Goal: Find specific page/section: Find specific page/section

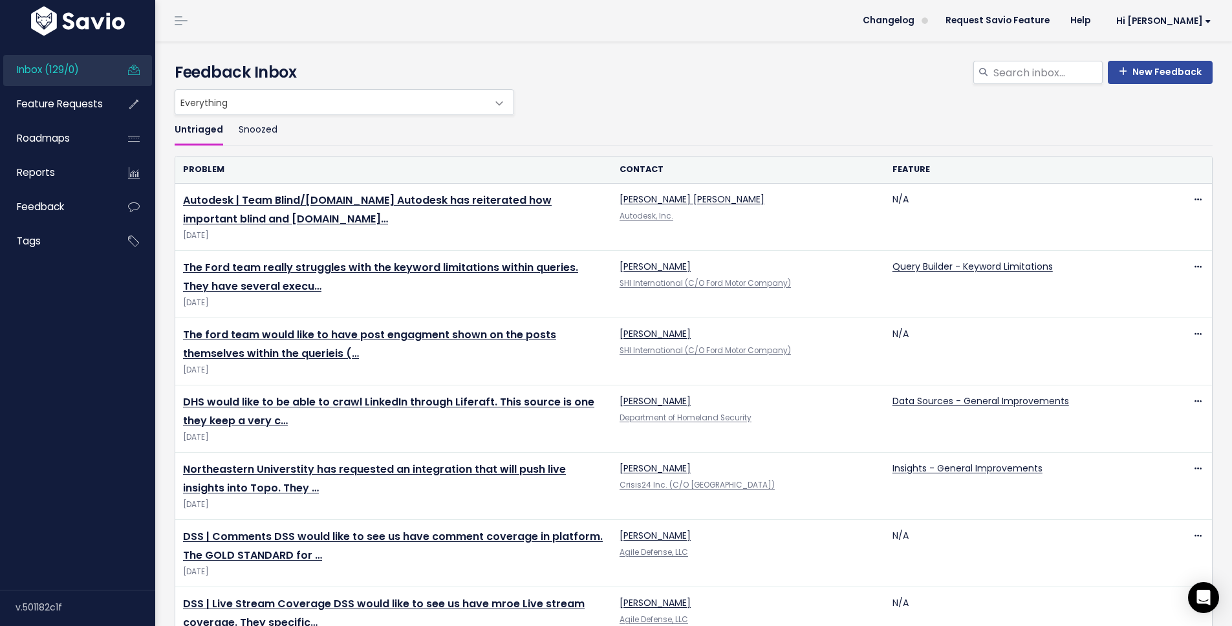
click at [657, 122] on ul "Untriaged Snoozed" at bounding box center [694, 130] width 1038 height 30
click at [80, 105] on span "Feature Requests" at bounding box center [60, 104] width 86 height 14
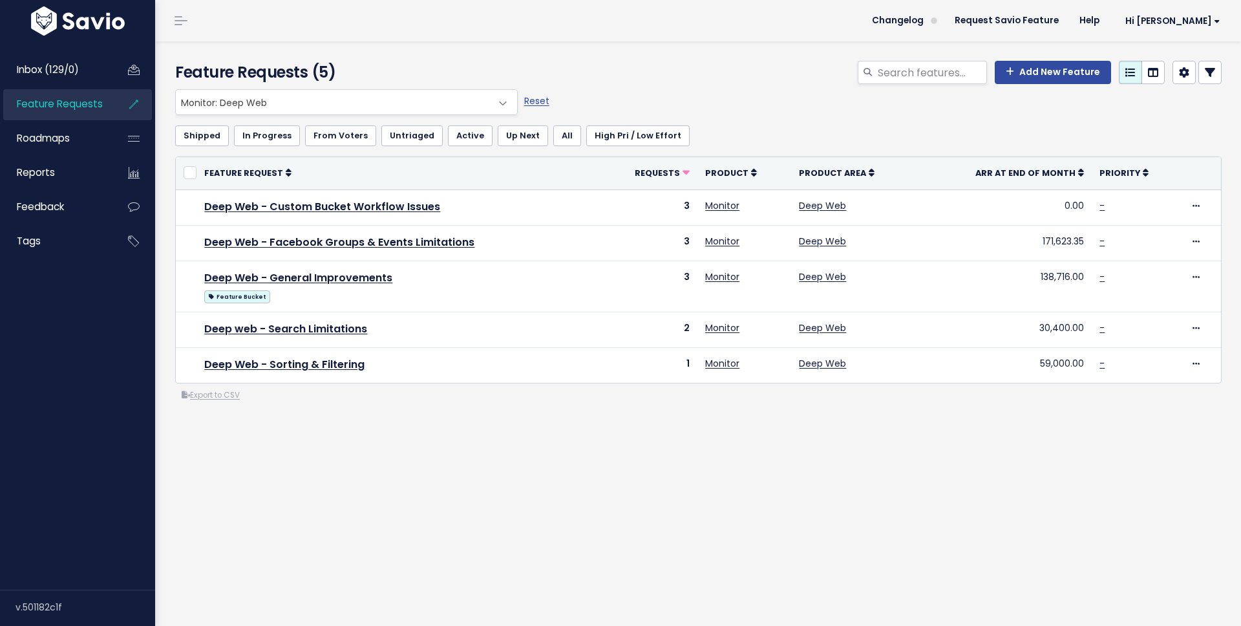
click at [291, 104] on span "Monitor: Deep Web" at bounding box center [334, 102] width 316 height 25
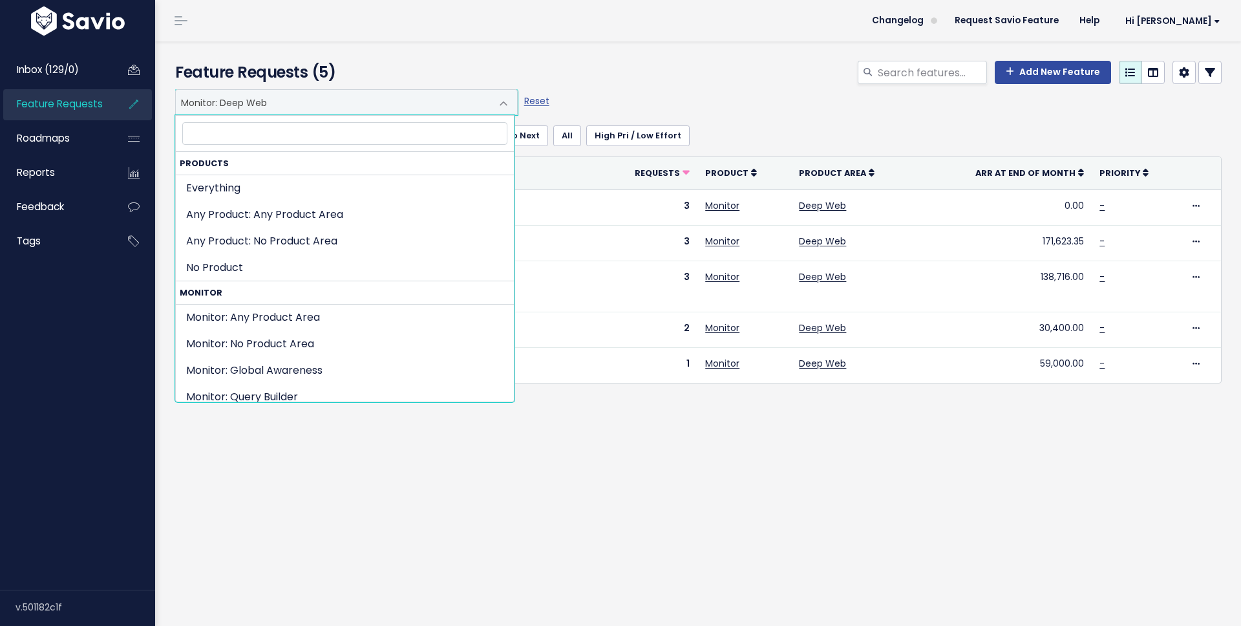
click at [291, 104] on span "Monitor: Deep Web" at bounding box center [334, 102] width 316 height 25
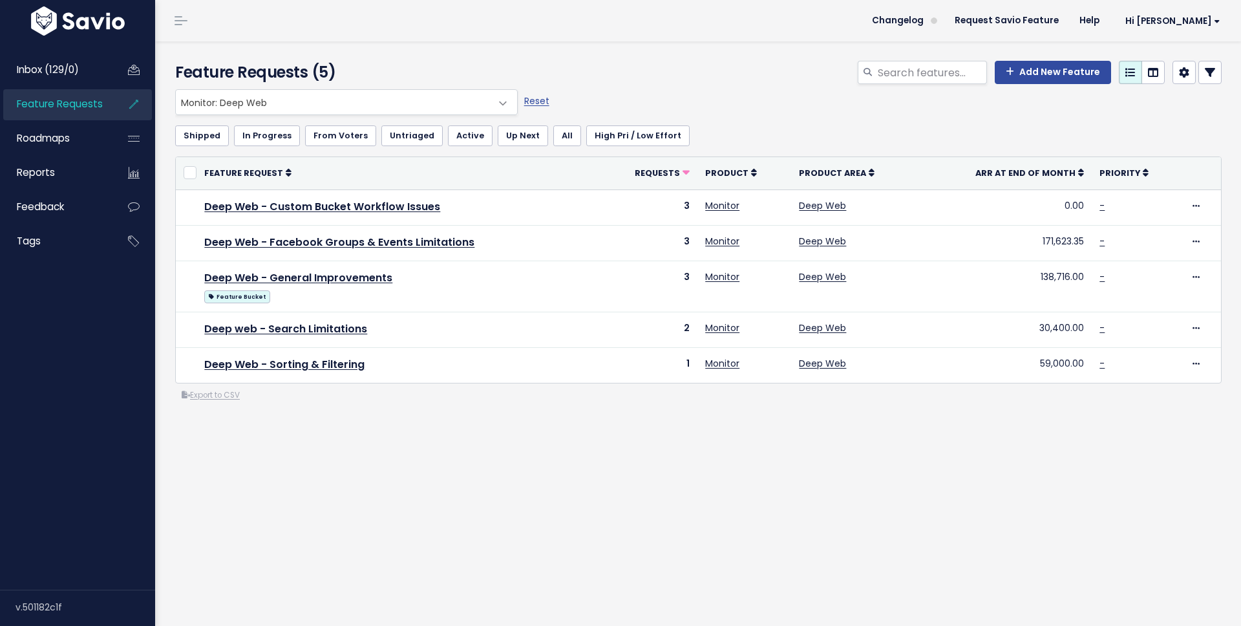
click at [291, 104] on span "Monitor: Deep Web" at bounding box center [334, 102] width 316 height 25
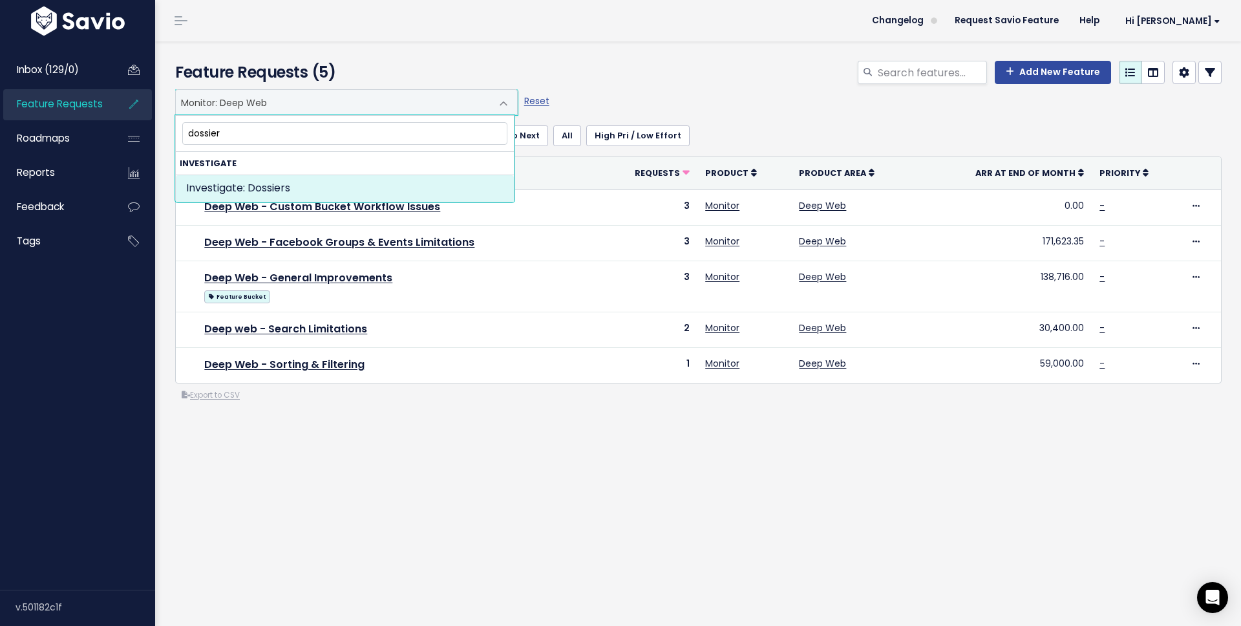
type input "dossier"
select select "INVESTIGATE:DOSSIERS"
